Goal: Information Seeking & Learning: Find specific fact

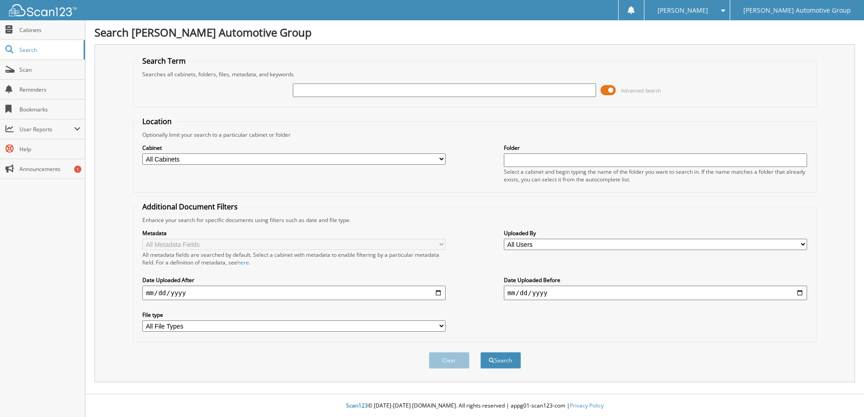
click at [350, 90] on input "text" at bounding box center [444, 91] width 303 height 14
type input "1157232"
click at [480, 352] on button "Search" at bounding box center [500, 360] width 41 height 17
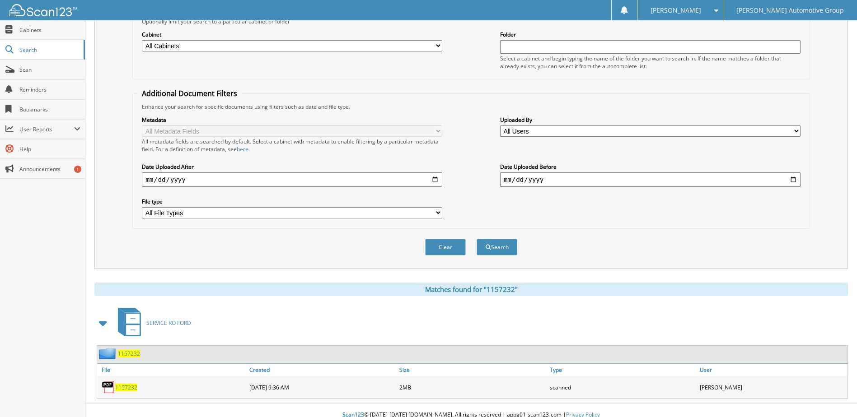
scroll to position [123, 0]
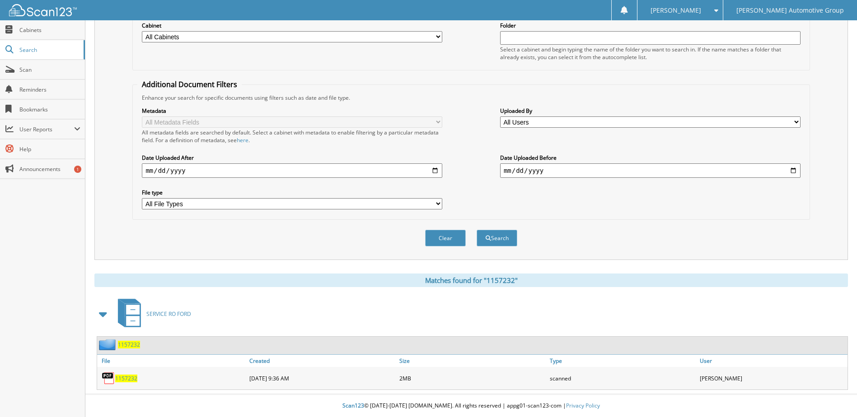
click at [131, 376] on span "1157232" at bounding box center [126, 379] width 22 height 8
